Goal: Task Accomplishment & Management: Manage account settings

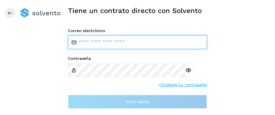
click at [68, 49] on input "email" at bounding box center [137, 42] width 139 height 14
type input "**********"
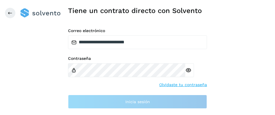
click at [68, 73] on div "Contraseña" at bounding box center [137, 66] width 139 height 21
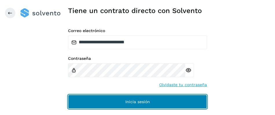
click at [125, 104] on span "Inicia sesión" at bounding box center [137, 102] width 25 height 4
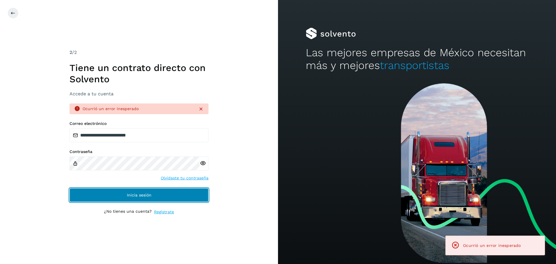
click at [122, 115] on button "Inicia sesión" at bounding box center [138, 195] width 139 height 14
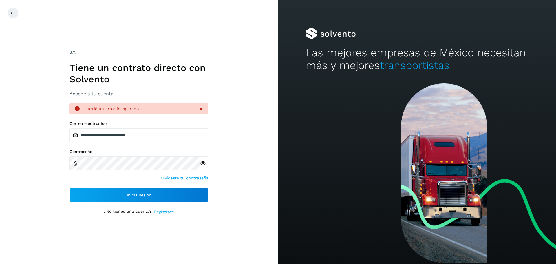
click at [199, 110] on icon at bounding box center [201, 109] width 6 height 6
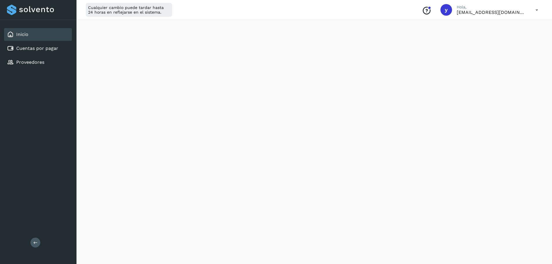
scroll to position [116, 0]
